Goal: Contribute content: Add original content to the website for others to see

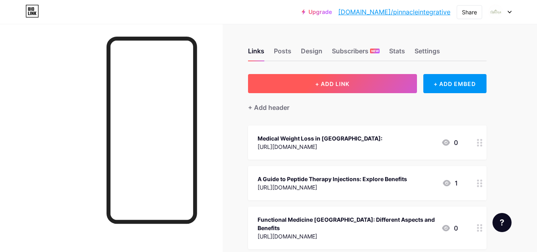
click at [333, 81] on span "+ ADD LINK" at bounding box center [332, 83] width 34 height 7
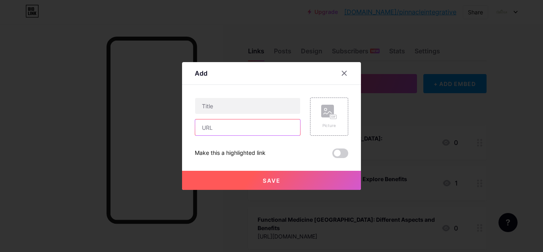
click at [199, 130] on input "text" at bounding box center [247, 127] width 105 height 16
paste input "[URL][DOMAIN_NAME]"
type input "[URL][DOMAIN_NAME]"
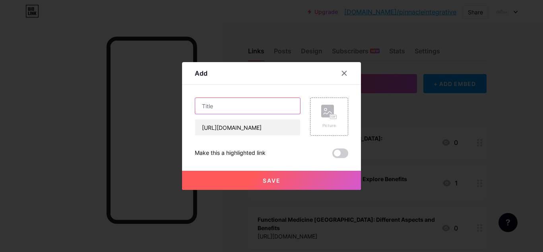
click at [211, 108] on input "text" at bounding box center [247, 106] width 105 height 16
paste input "How Functional Medicine Treats the Root Cause, Not Just Symptoms?"
type input "How Functional Medicine Treats the Root Cause, Not Just Symptoms?"
click at [259, 185] on button "Save" at bounding box center [271, 179] width 179 height 19
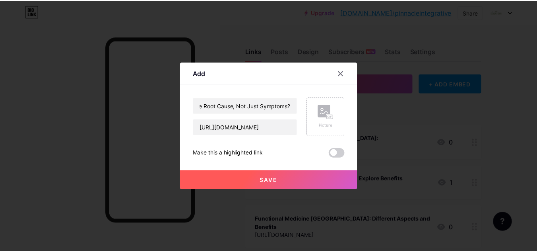
scroll to position [0, 0]
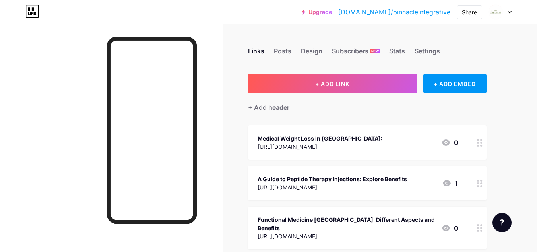
click at [423, 11] on link "[DOMAIN_NAME]/pinnacleintegrative" at bounding box center [394, 12] width 112 height 10
